Goal: Information Seeking & Learning: Learn about a topic

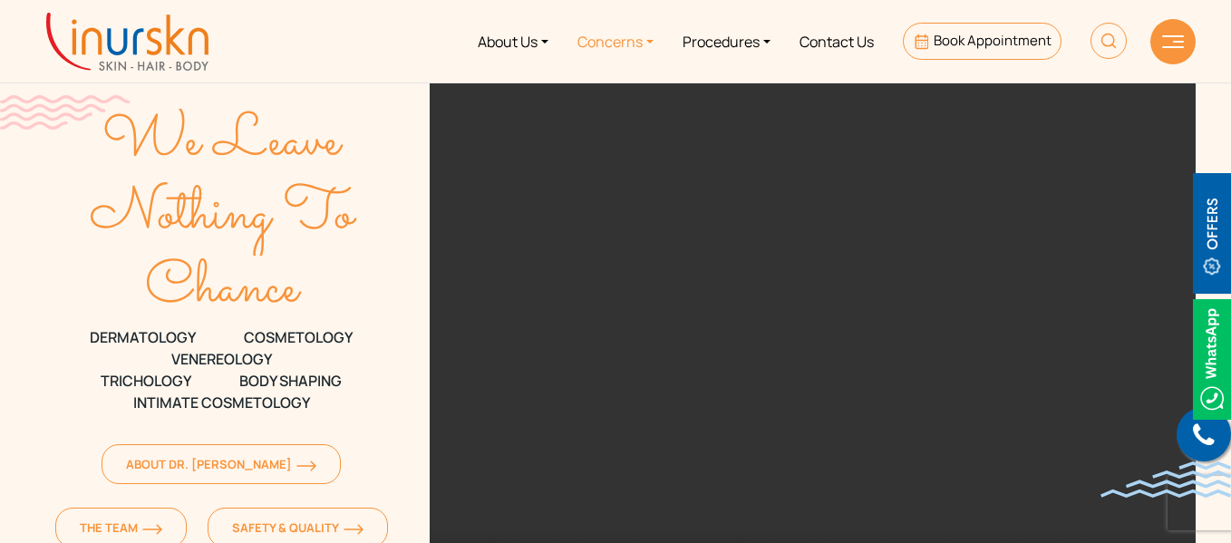
click at [627, 53] on link "Concerns" at bounding box center [615, 41] width 105 height 68
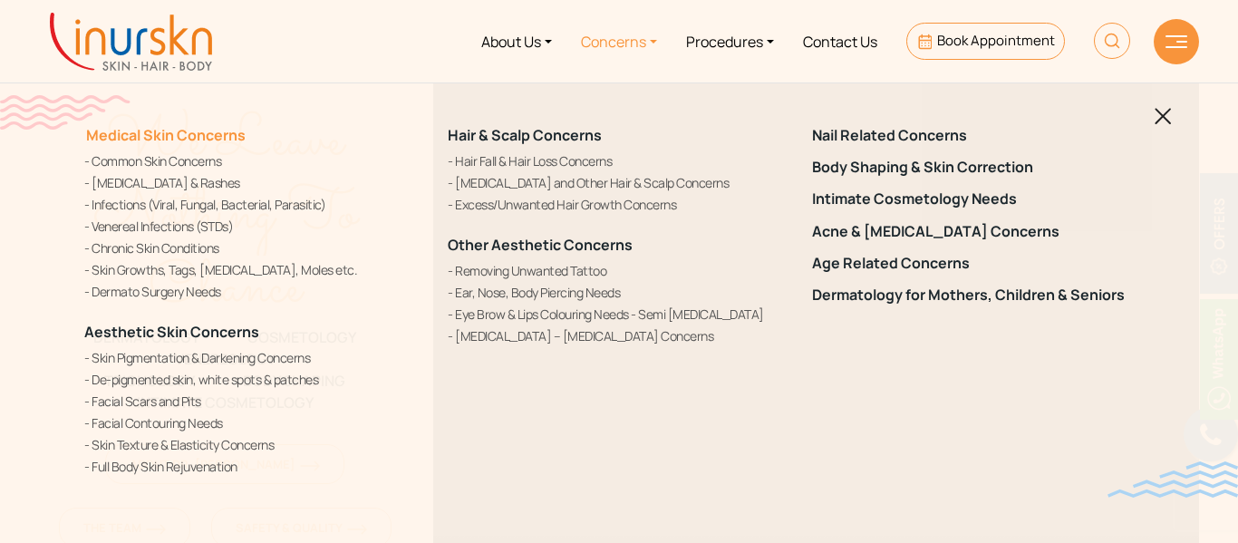
click at [142, 132] on link "Medical Skin Concerns" at bounding box center [164, 135] width 161 height 20
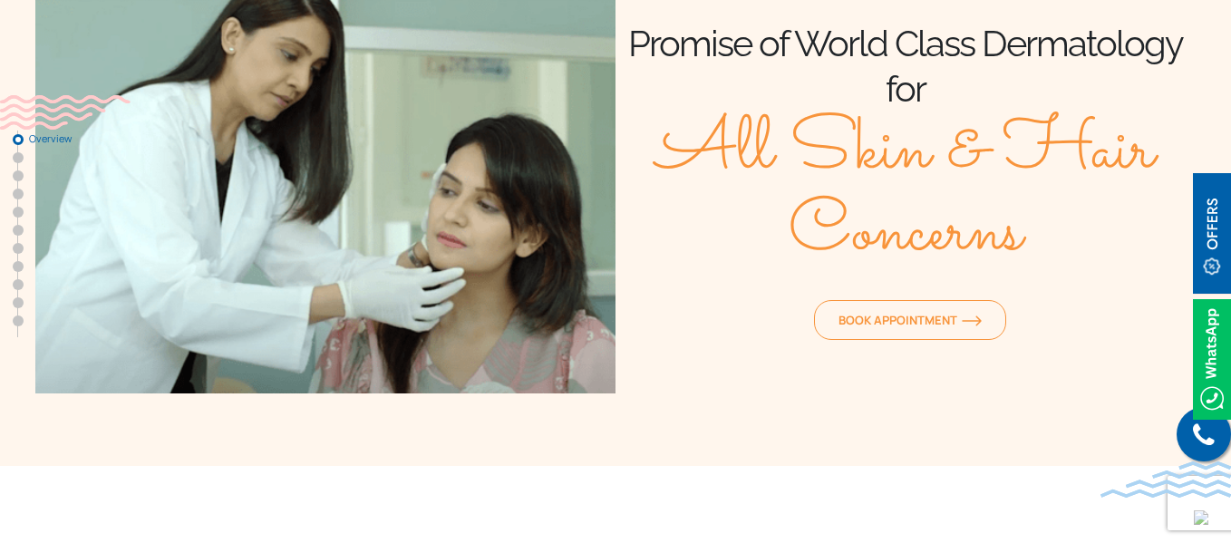
scroll to position [101, 0]
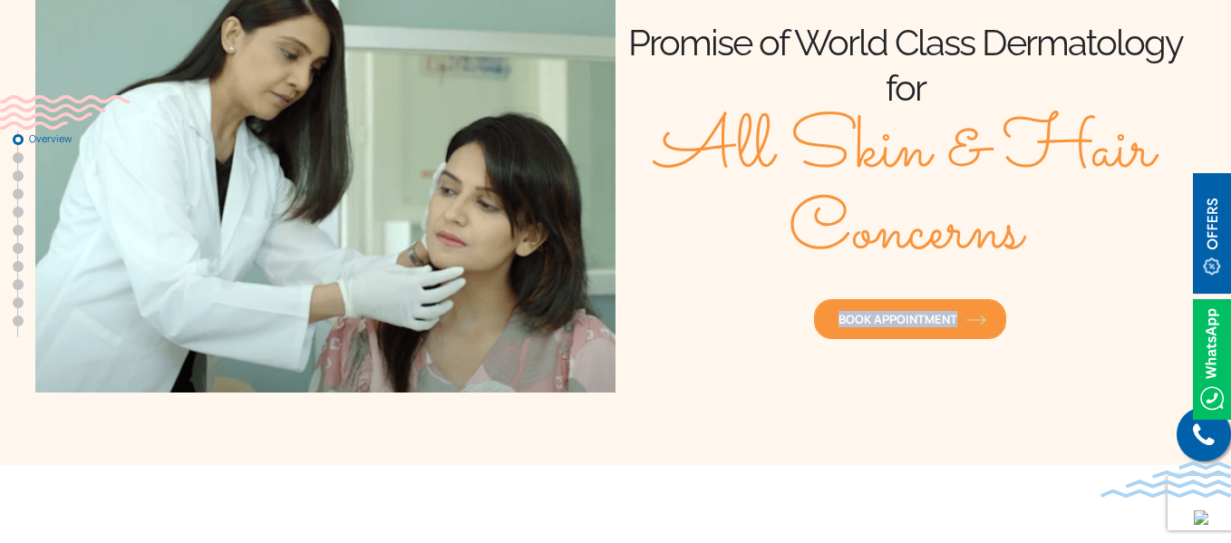
drag, startPoint x: 792, startPoint y: 326, endPoint x: 955, endPoint y: 314, distance: 163.6
click at [955, 314] on div "Book Appointment" at bounding box center [905, 312] width 580 height 63
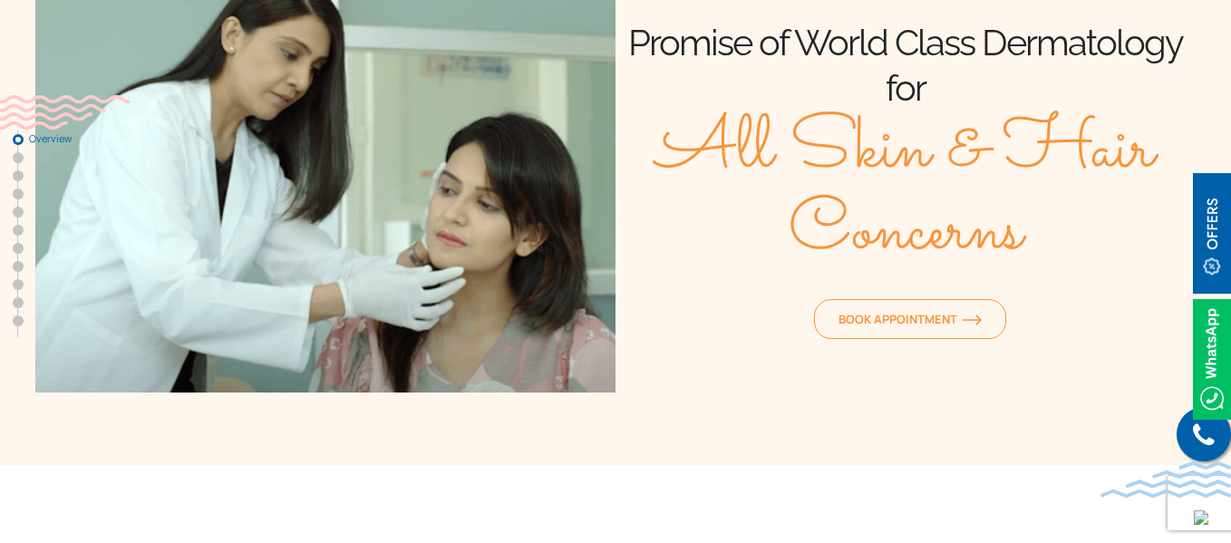
click at [672, 295] on div "Book Appointment" at bounding box center [905, 312] width 580 height 63
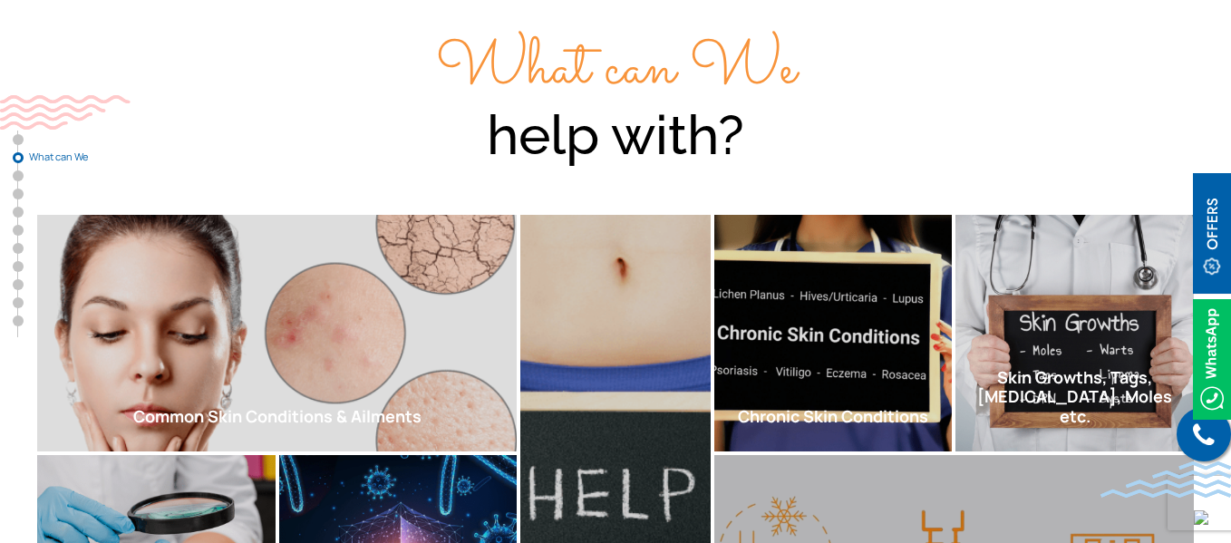
scroll to position [609, 0]
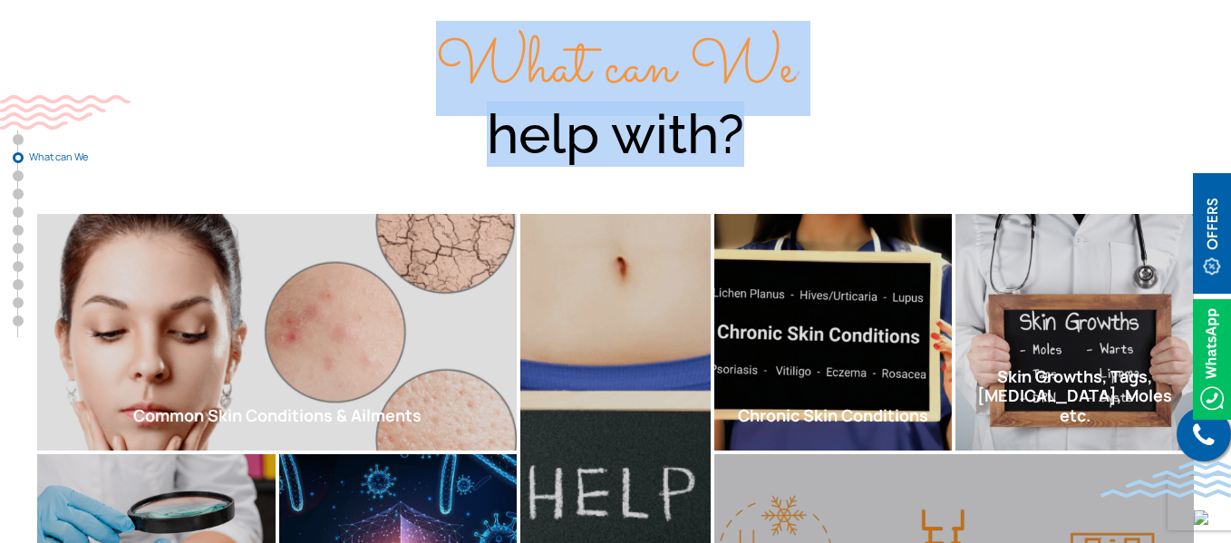
drag, startPoint x: 464, startPoint y: 72, endPoint x: 763, endPoint y: 151, distance: 309.5
click at [763, 151] on div "What can We help with?" at bounding box center [615, 98] width 1160 height 137
copy div "What can We help with?"
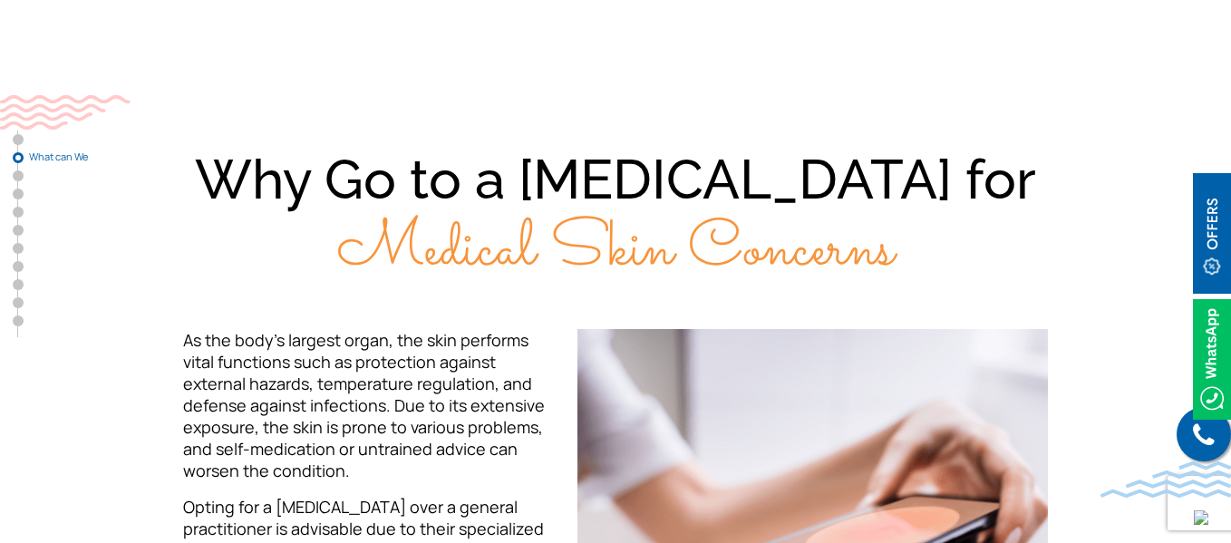
scroll to position [1302, 0]
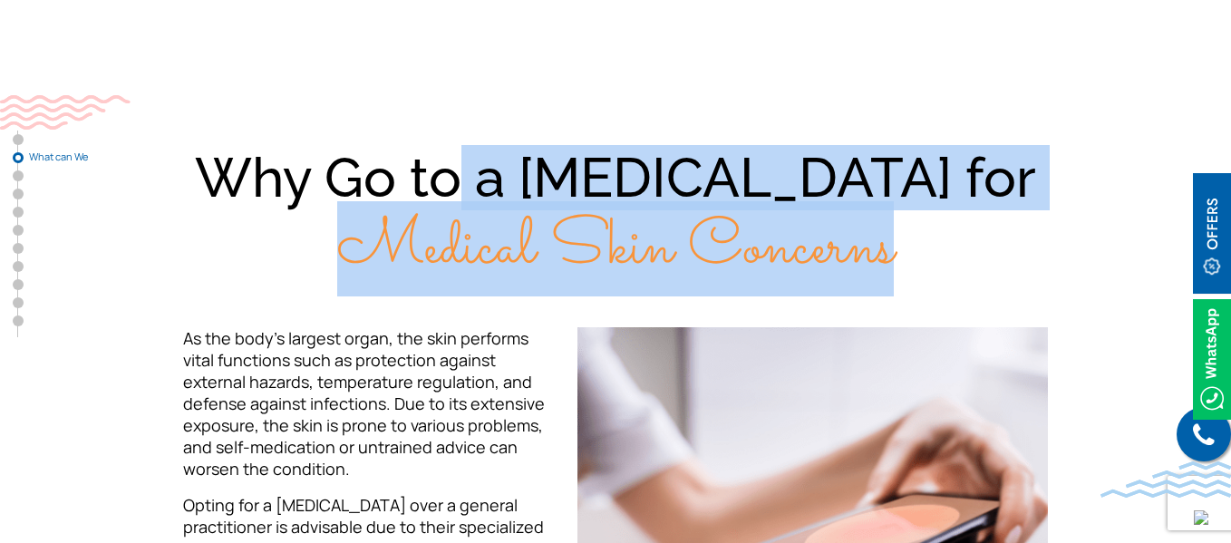
drag, startPoint x: 255, startPoint y: 189, endPoint x: 1067, endPoint y: 256, distance: 814.7
click at [1067, 256] on div "Why Go to a [MEDICAL_DATA] for Medical Skin Concerns" at bounding box center [615, 213] width 1160 height 137
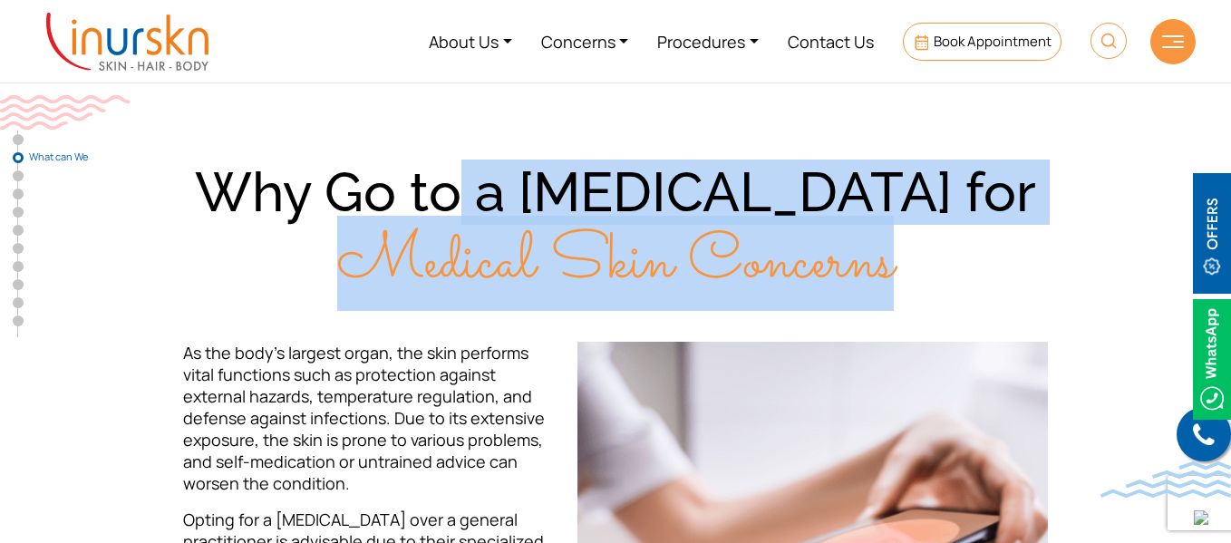
scroll to position [1287, 0]
copy div "Why Go to a [MEDICAL_DATA] for Medical Skin Concerns"
click at [495, 294] on span "Medical Skin Concerns" at bounding box center [615, 264] width 556 height 95
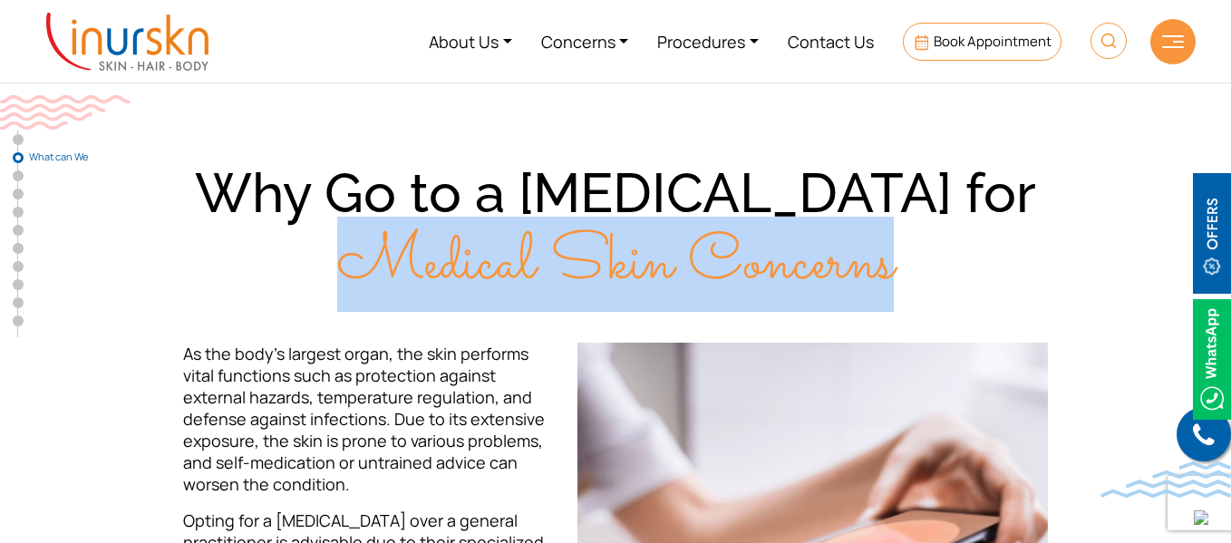
drag, startPoint x: 373, startPoint y: 273, endPoint x: 897, endPoint y: 237, distance: 525.1
click at [897, 237] on div "Why Go to a [MEDICAL_DATA] for Medical Skin Concerns" at bounding box center [615, 228] width 1160 height 137
copy span "Medical Skin Concerns"
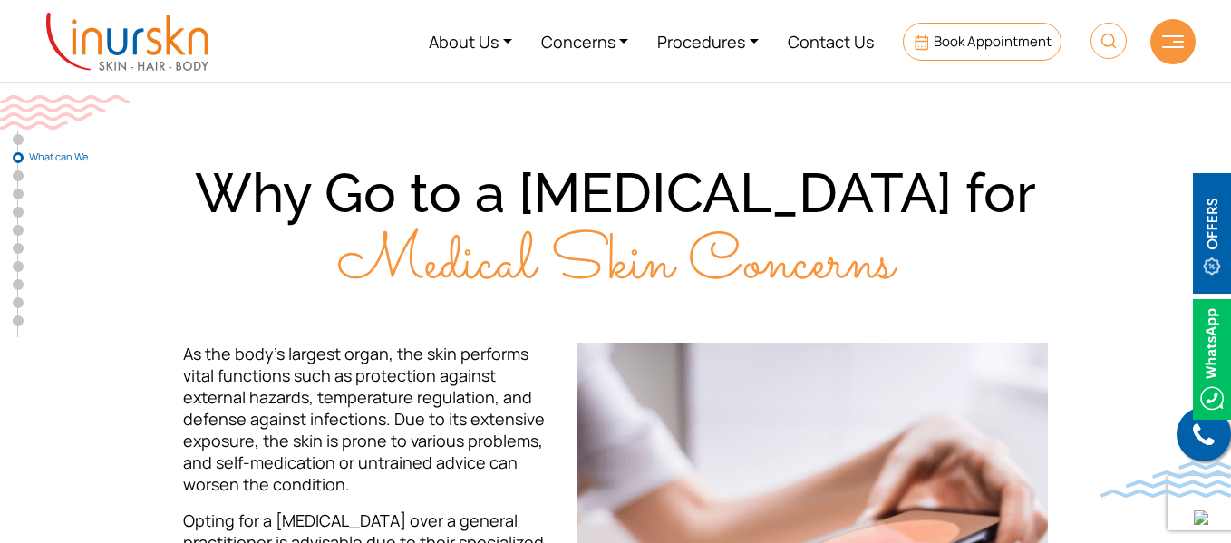
click at [506, 312] on div "Why Go to a [MEDICAL_DATA] for Medical Skin Concerns As the body’s largest orga…" at bounding box center [615, 523] width 1160 height 726
drag, startPoint x: 245, startPoint y: 203, endPoint x: 1018, endPoint y: 180, distance: 773.3
click at [1018, 180] on div "Why Go to a [MEDICAL_DATA] for Medical Skin Concerns" at bounding box center [615, 228] width 1160 height 137
copy div "Why Go to a [MEDICAL_DATA] for"
click at [489, 275] on span "Medical Skin Concerns" at bounding box center [615, 264] width 556 height 95
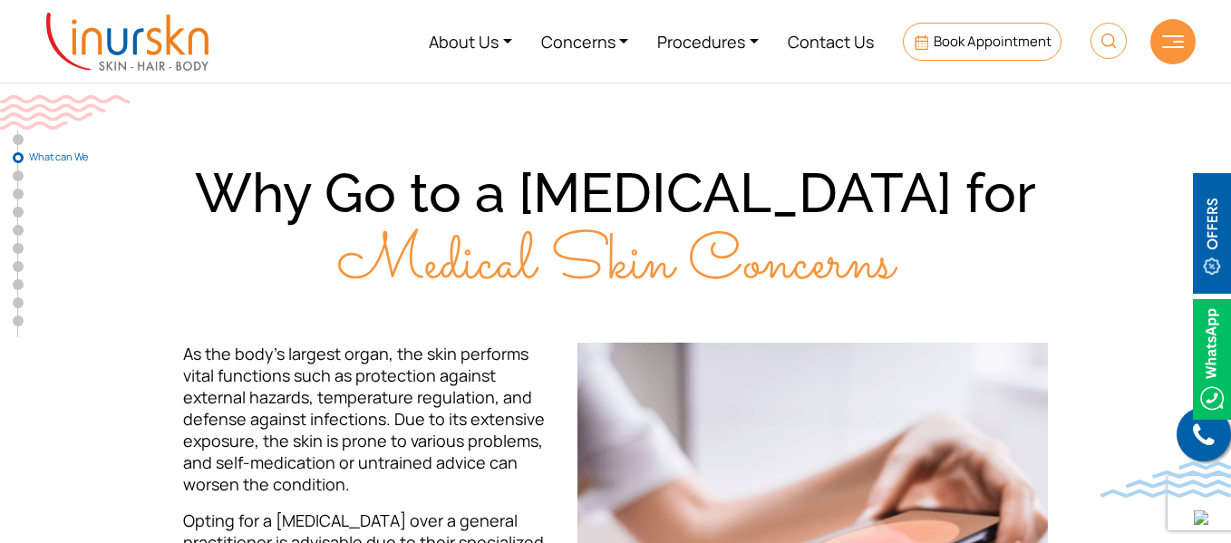
drag, startPoint x: 246, startPoint y: 189, endPoint x: 965, endPoint y: 199, distance: 719.6
click at [965, 199] on div "Why Go to a [MEDICAL_DATA] for Medical Skin Concerns" at bounding box center [615, 228] width 1160 height 137
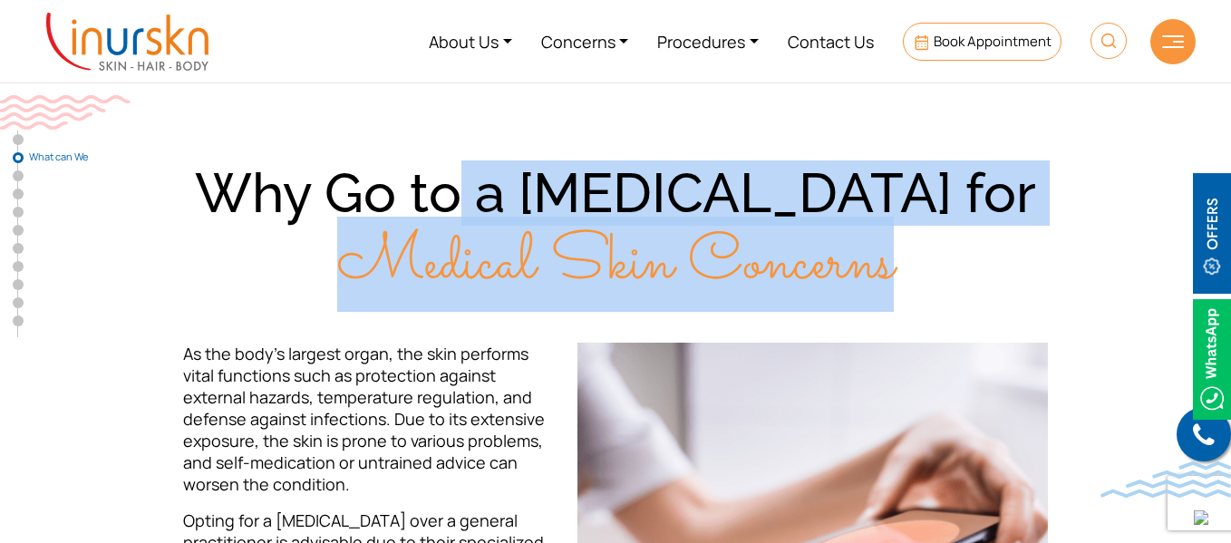
click at [889, 269] on span "Medical Skin Concerns" at bounding box center [615, 264] width 556 height 95
copy div "Why Go to a [MEDICAL_DATA] for Medical Skin Concerns"
